Goal: Task Accomplishment & Management: Use online tool/utility

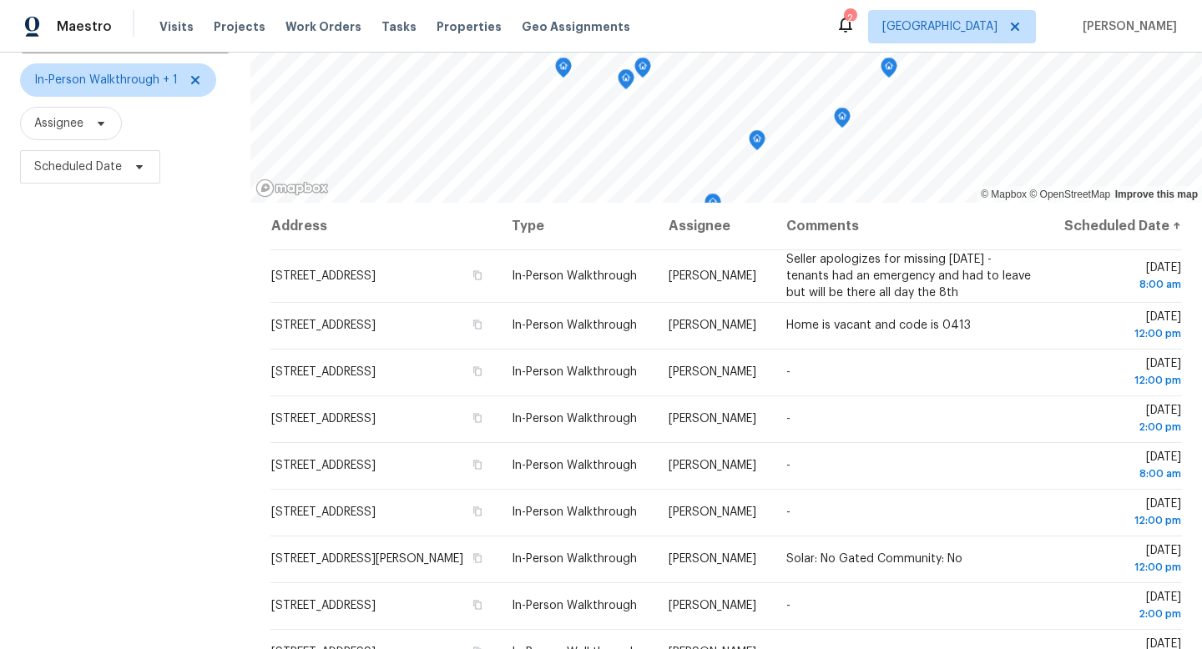
scroll to position [159, 0]
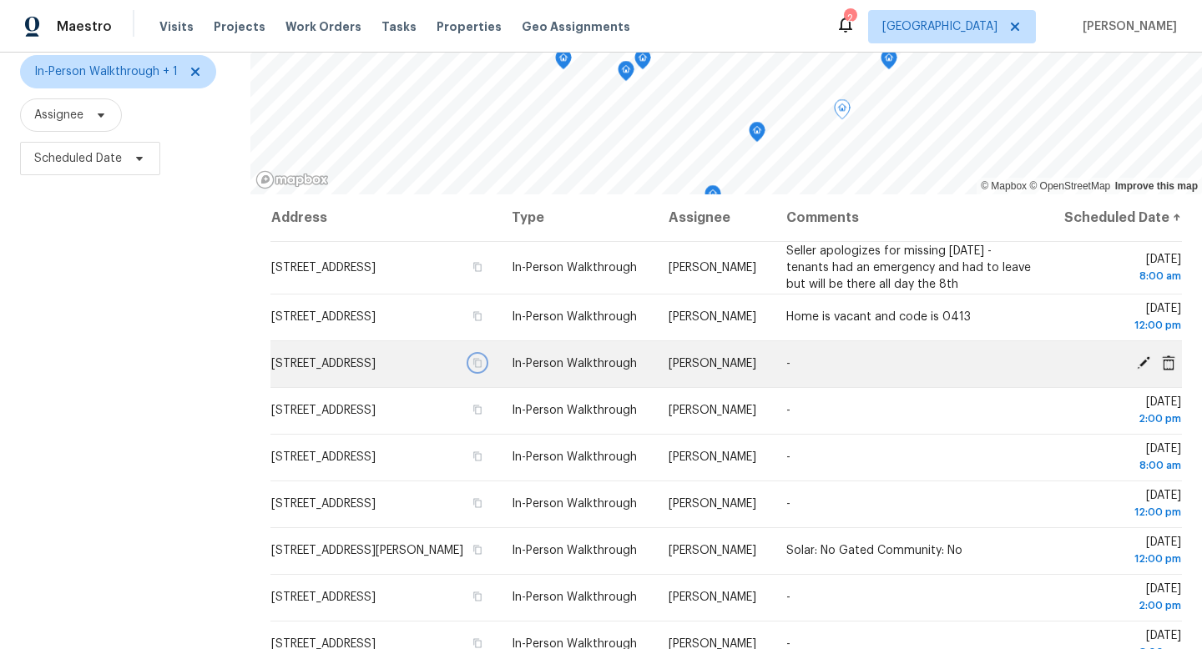
click at [482, 368] on icon "button" at bounding box center [477, 363] width 10 height 10
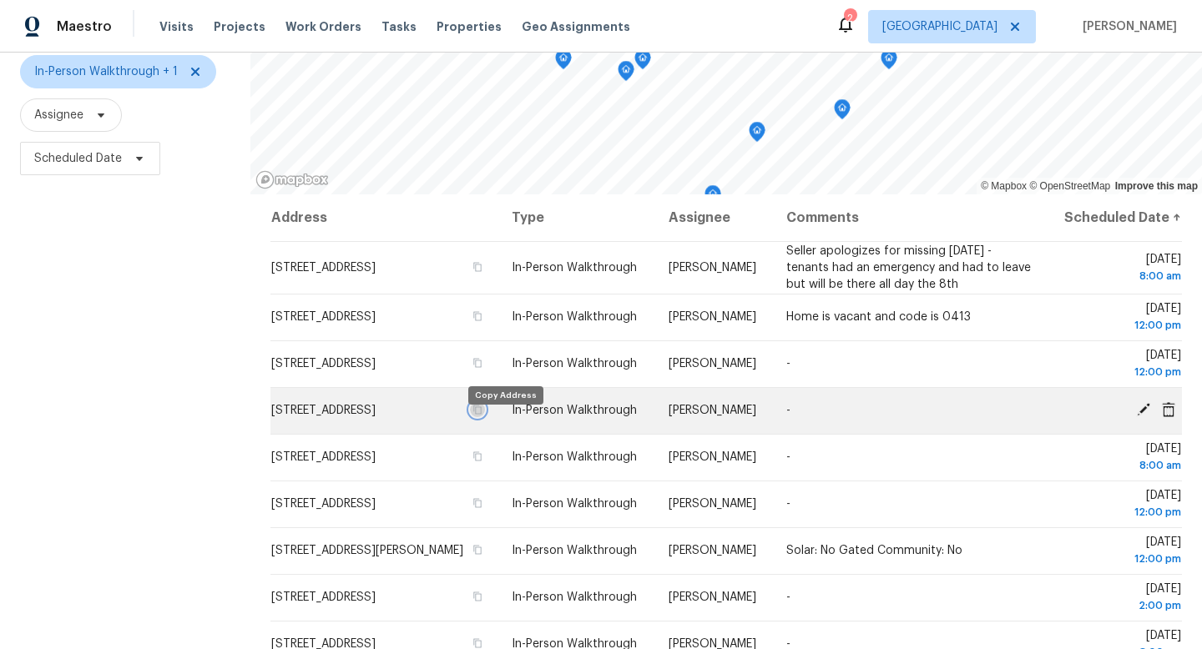
click at [482, 415] on icon "button" at bounding box center [477, 410] width 10 height 10
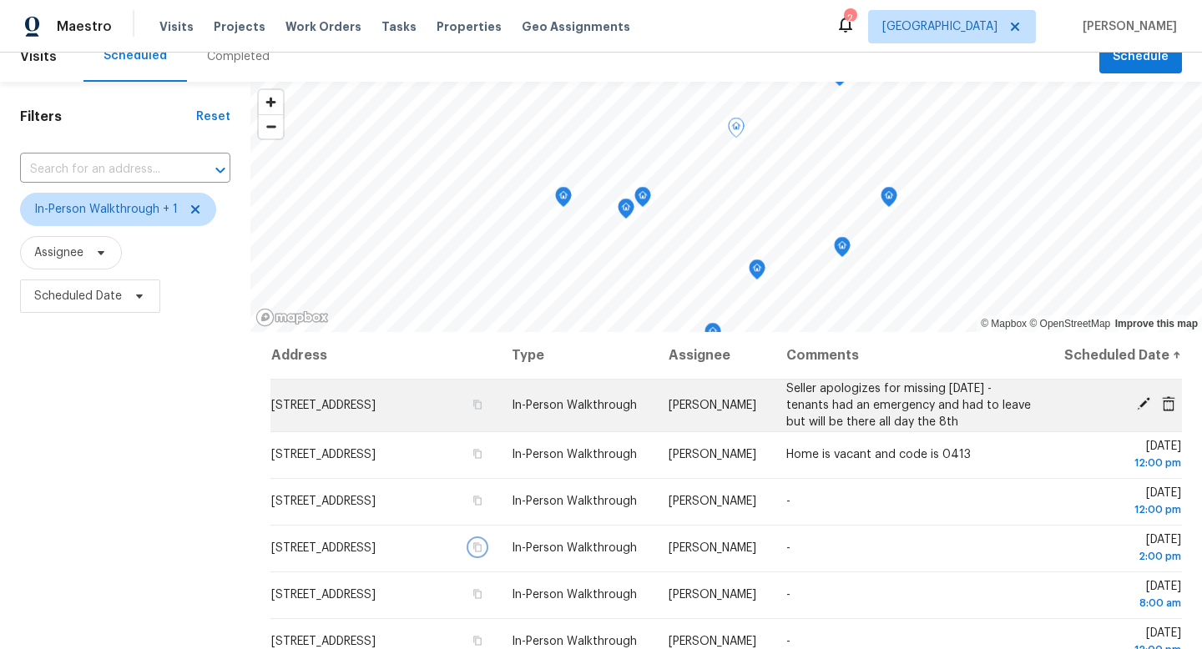
scroll to position [0, 0]
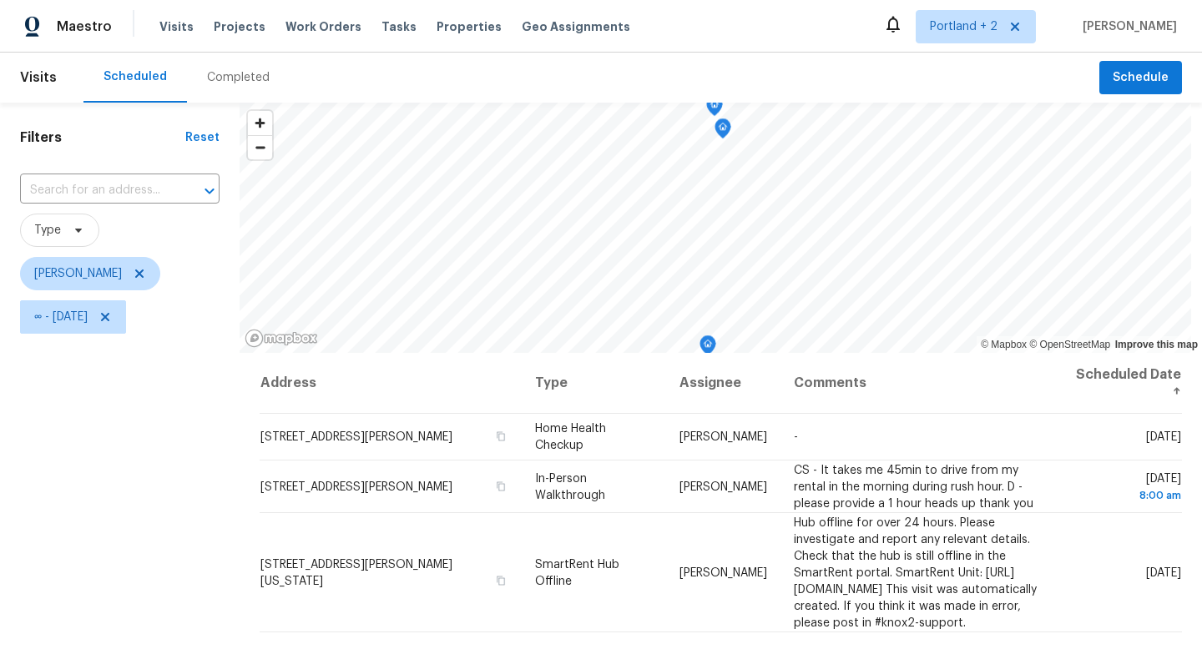
scroll to position [108, 0]
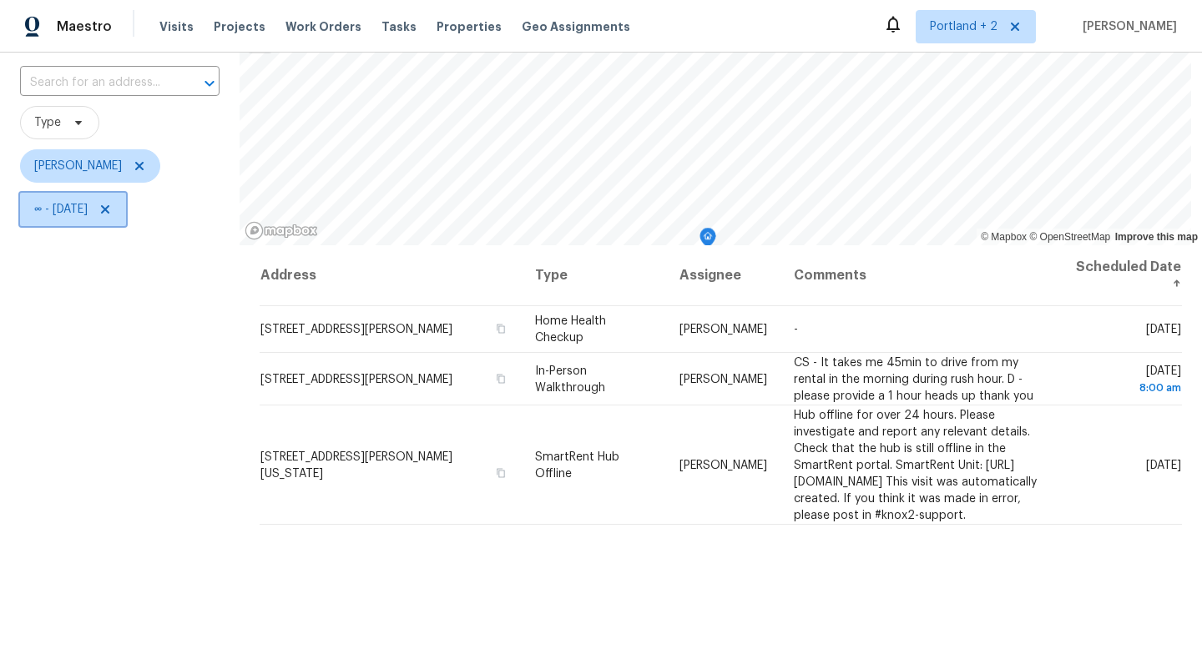
click at [112, 211] on icon at bounding box center [104, 209] width 13 height 13
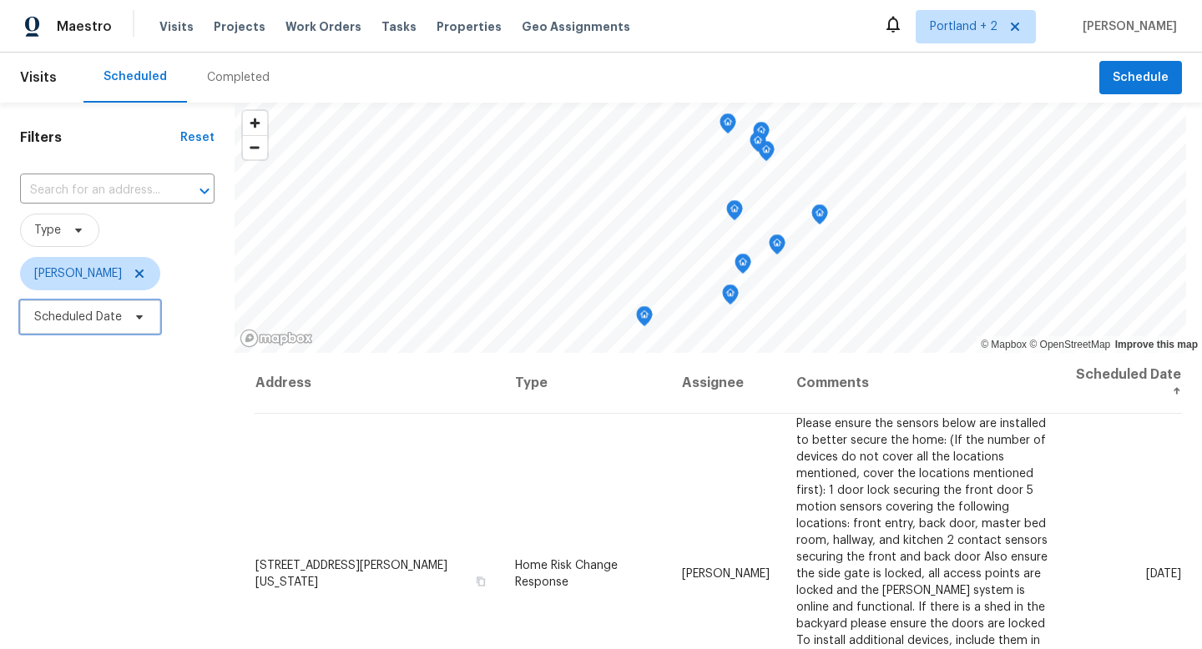
click at [135, 316] on icon at bounding box center [139, 316] width 13 height 13
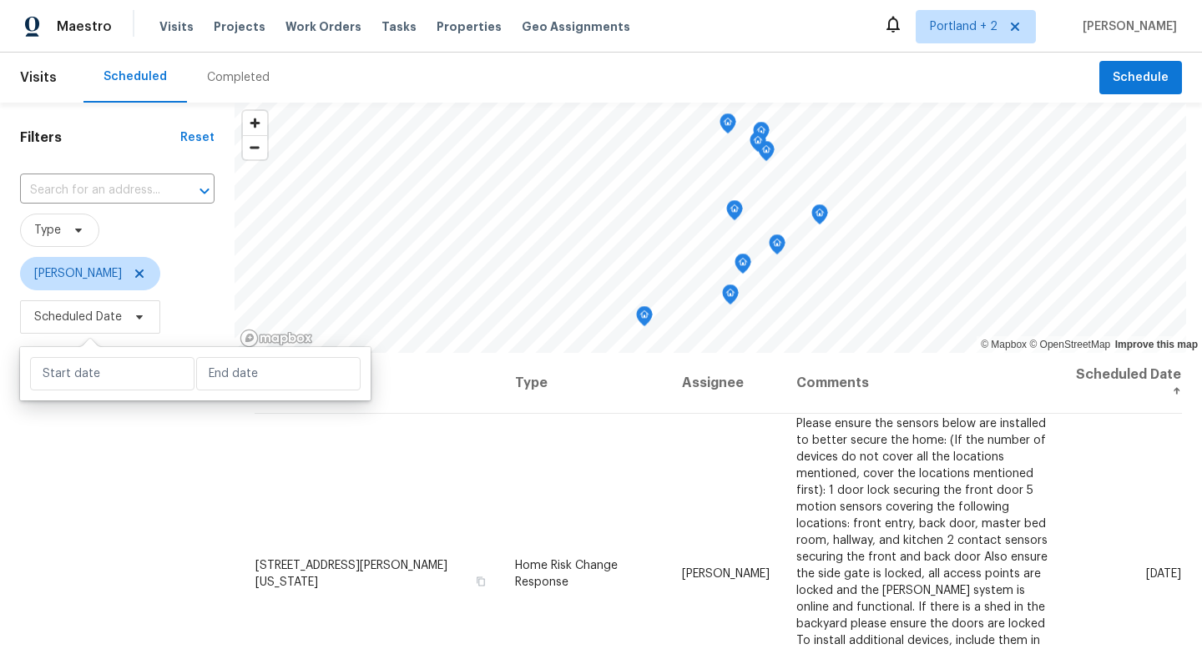
click at [83, 547] on div "Filters Reset ​ Type Karen Mattingley Scheduled Date" at bounding box center [117, 487] width 234 height 769
